Goal: Complete application form

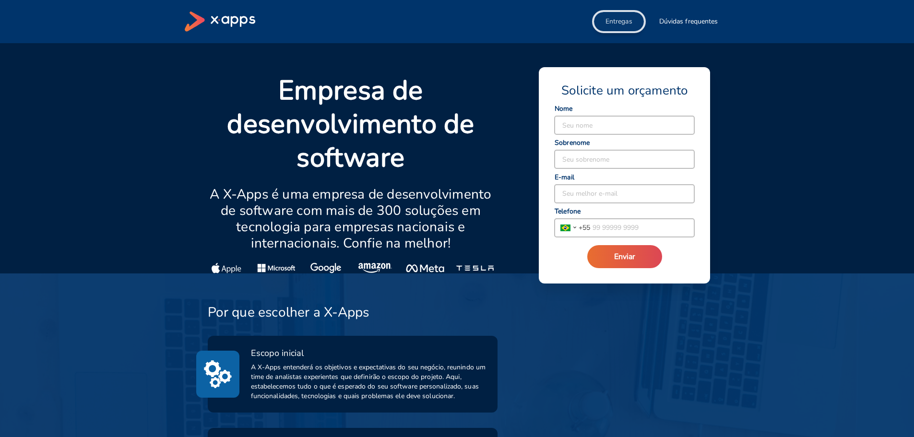
click at [626, 21] on span "Entregas" at bounding box center [618, 22] width 27 height 10
click at [617, 125] on input at bounding box center [624, 125] width 140 height 18
drag, startPoint x: 631, startPoint y: 128, endPoint x: 468, endPoint y: 101, distance: 165.2
click at [468, 101] on div "Empresa de desenvolvimento de software A X-Apps é uma empresa de desenvolviment…" at bounding box center [451, 167] width 510 height 211
type input "[PERSON_NAME]"
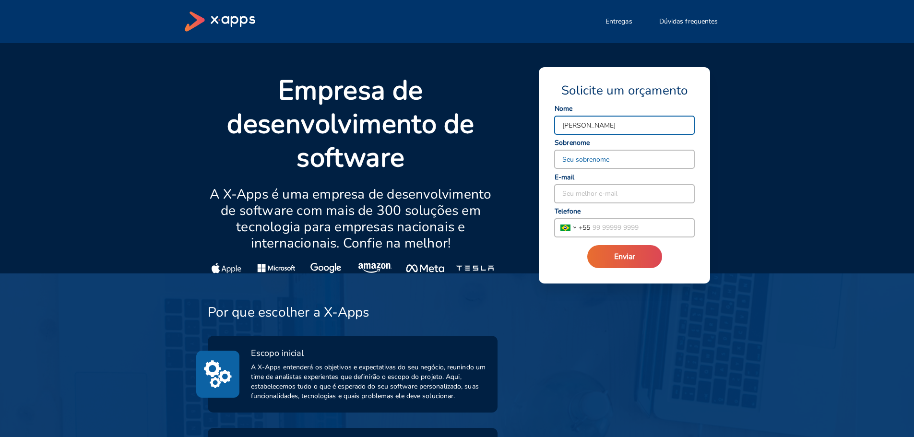
click at [617, 162] on input at bounding box center [624, 159] width 140 height 18
type input "GATTI"
click at [608, 197] on input at bounding box center [624, 194] width 140 height 18
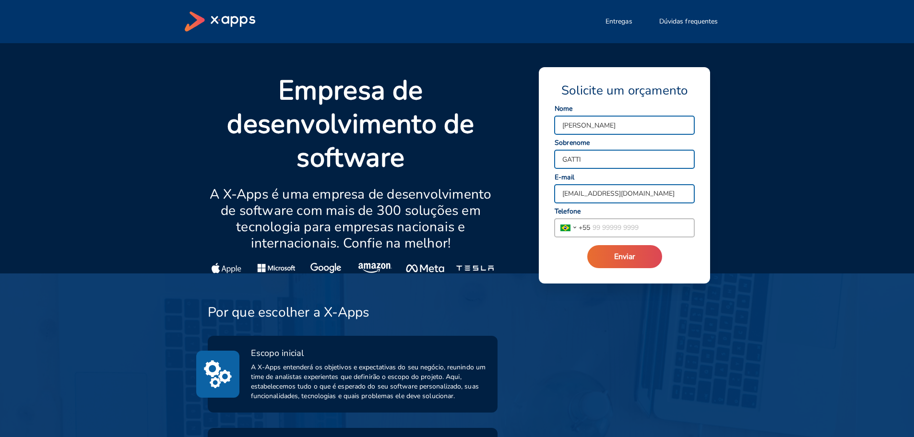
type input "[EMAIL_ADDRESS][DOMAIN_NAME]"
type input "[PHONE_NUMBER]"
click at [587, 245] on button "Enviar" at bounding box center [624, 256] width 75 height 23
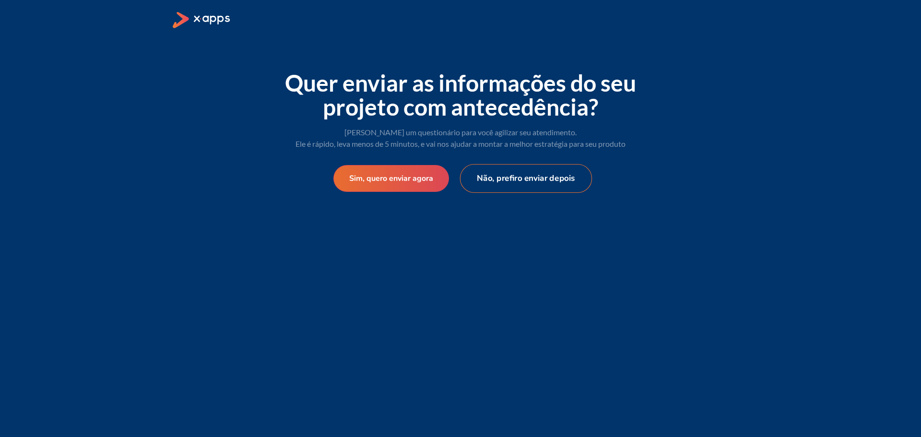
click at [560, 176] on button "Não, prefiro enviar depois" at bounding box center [526, 178] width 132 height 29
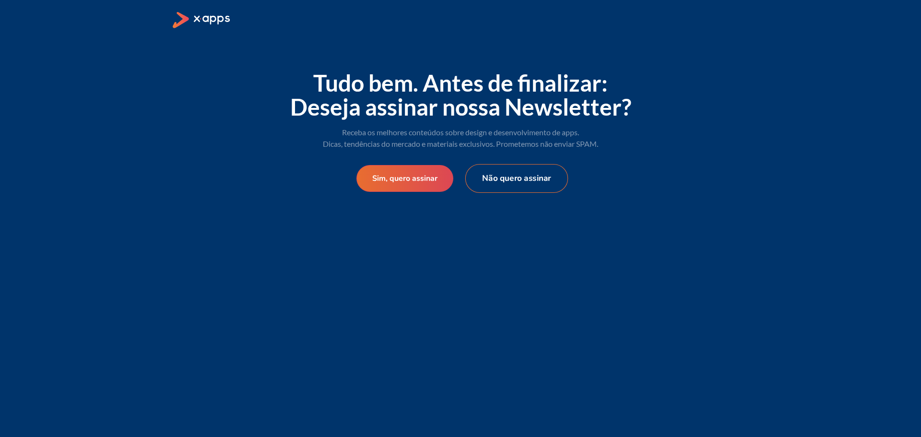
click at [513, 183] on button "Não quero assinar" at bounding box center [516, 178] width 103 height 29
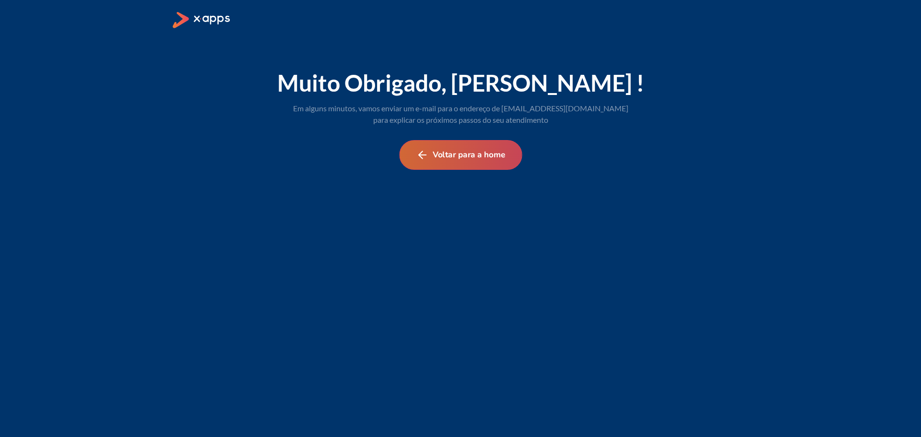
drag, startPoint x: 478, startPoint y: 162, endPoint x: 501, endPoint y: 165, distance: 23.2
click at [478, 164] on button "Voltar para a home" at bounding box center [460, 155] width 123 height 30
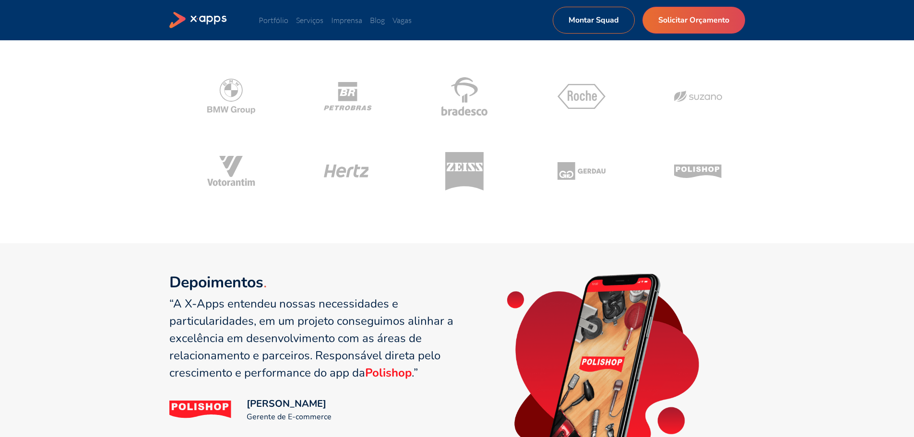
scroll to position [419, 0]
